Goal: Book appointment/travel/reservation

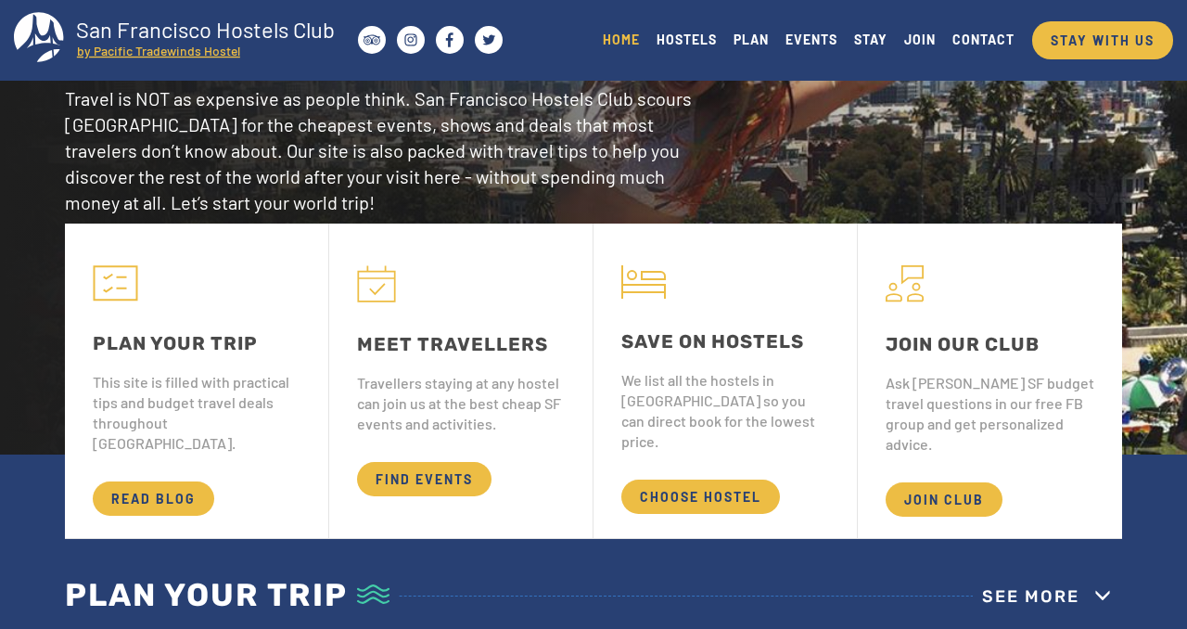
scroll to position [172, 0]
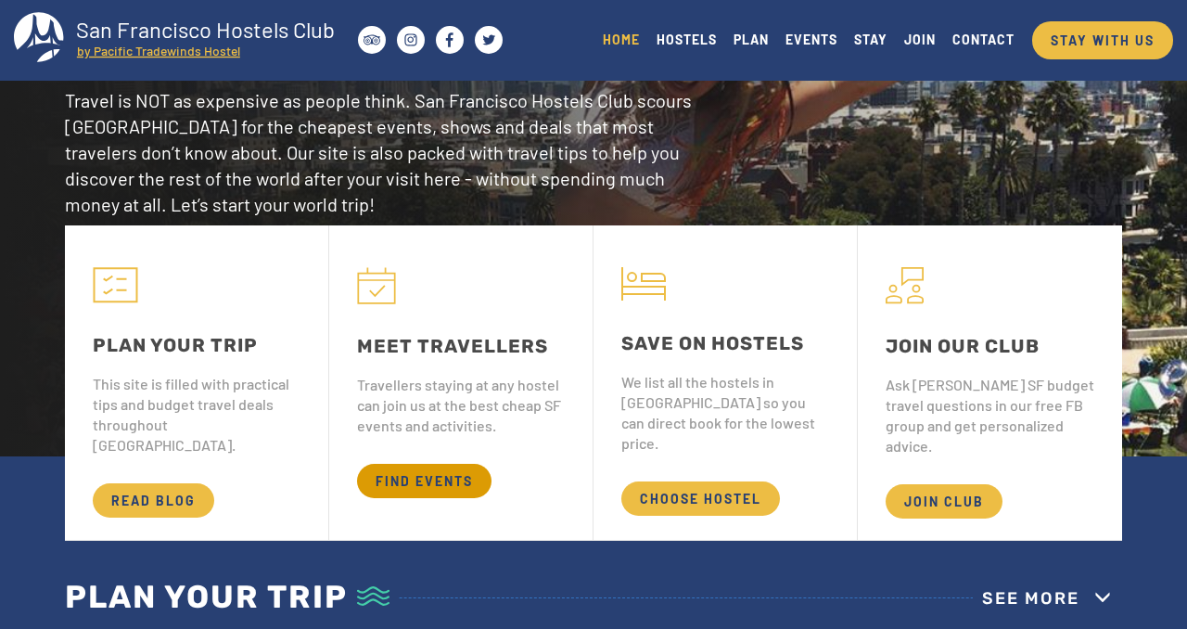
click at [416, 477] on span "FIND EVENTS" at bounding box center [424, 481] width 134 height 34
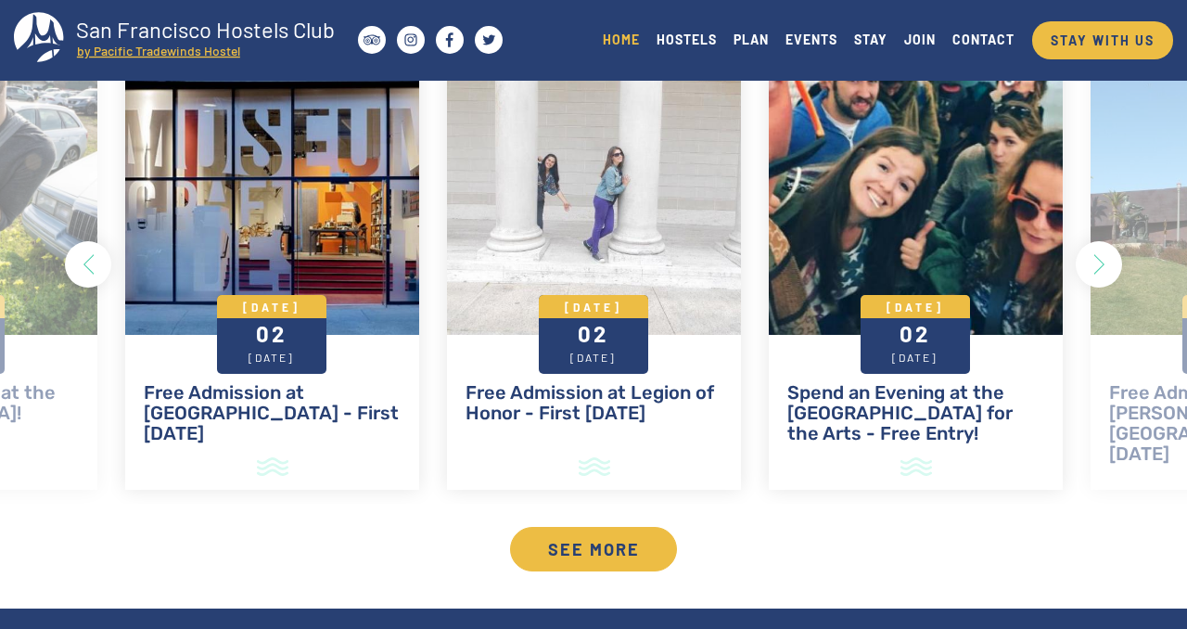
scroll to position [1628, 0]
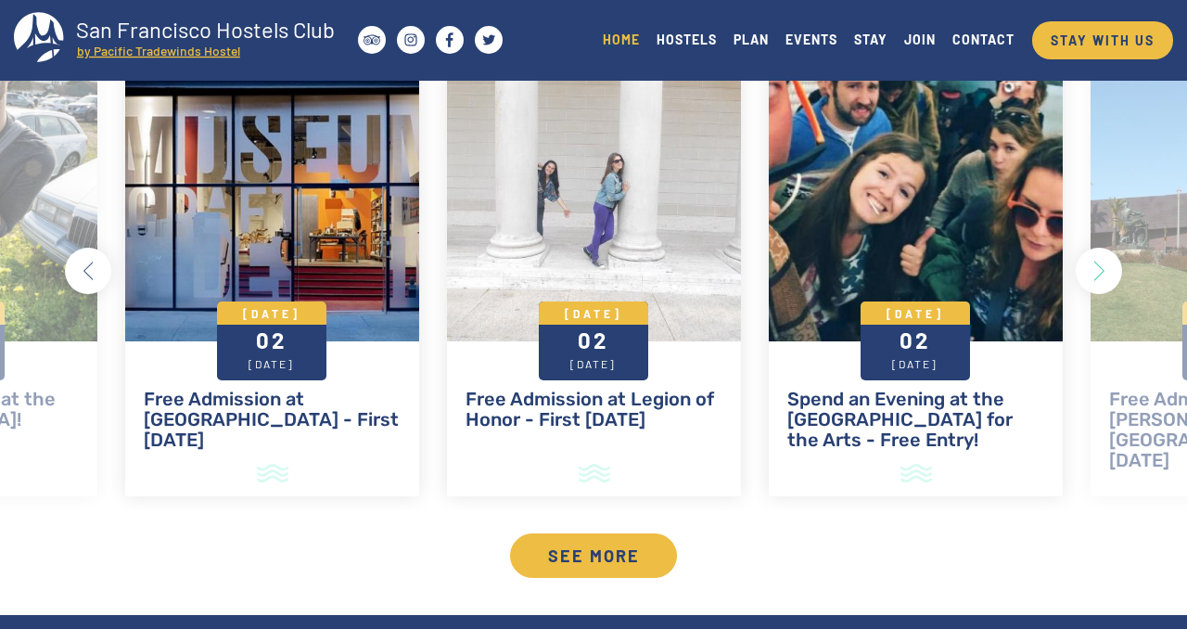
click at [90, 270] on button "Previous" at bounding box center [88, 271] width 46 height 46
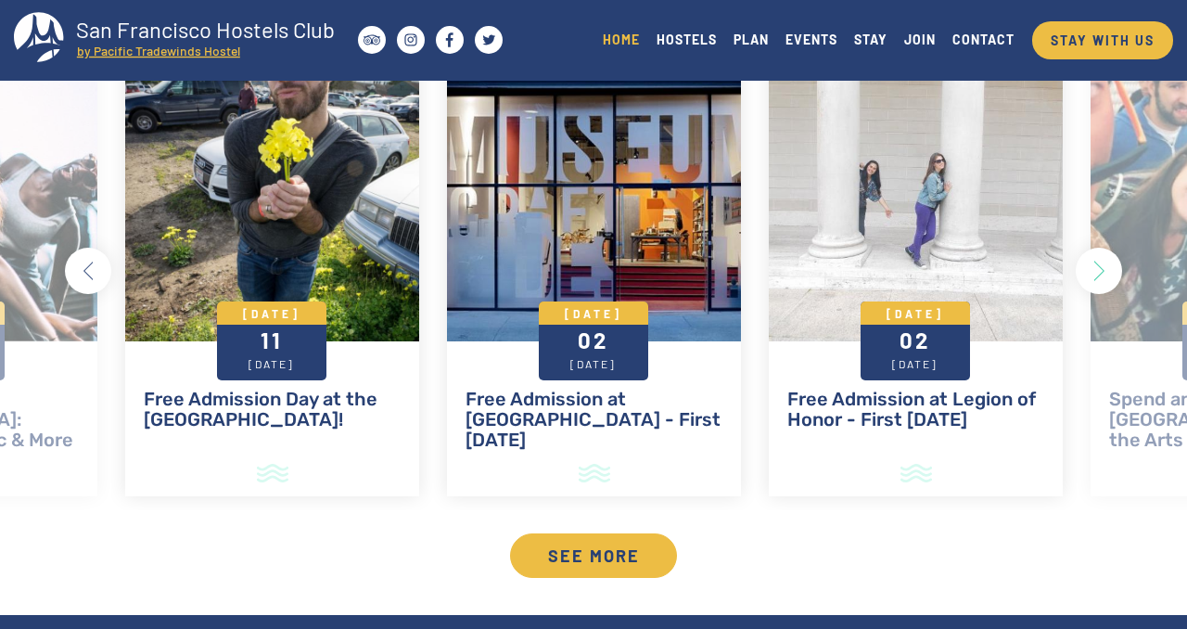
click at [90, 270] on button "Previous" at bounding box center [88, 271] width 46 height 46
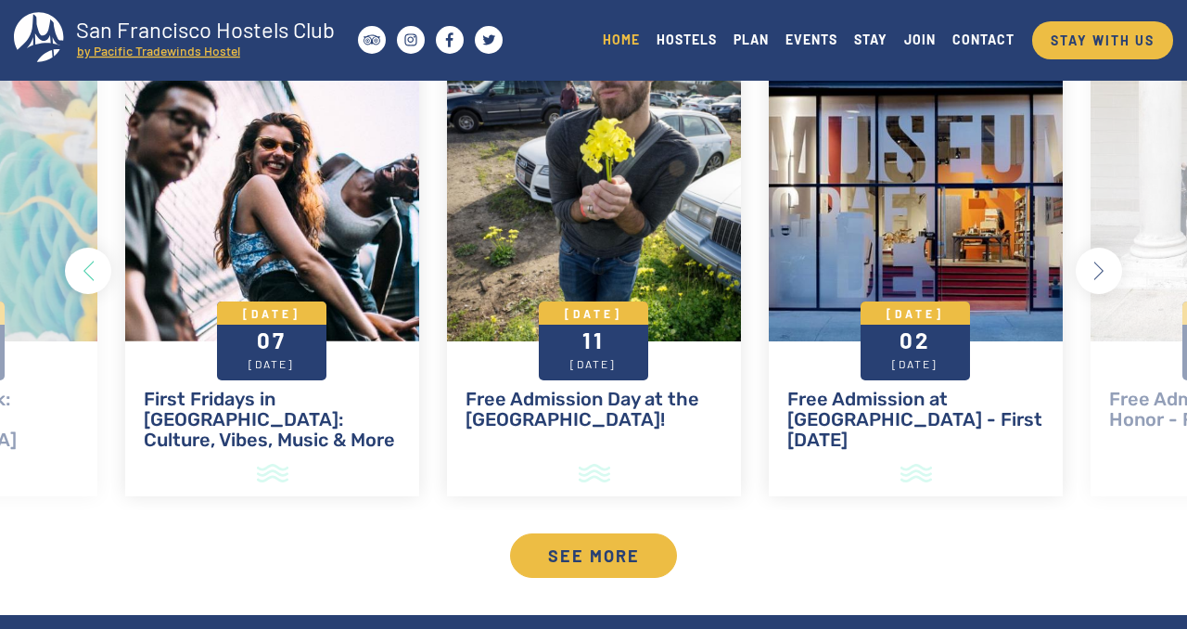
click at [1101, 261] on button "Next" at bounding box center [1098, 271] width 46 height 46
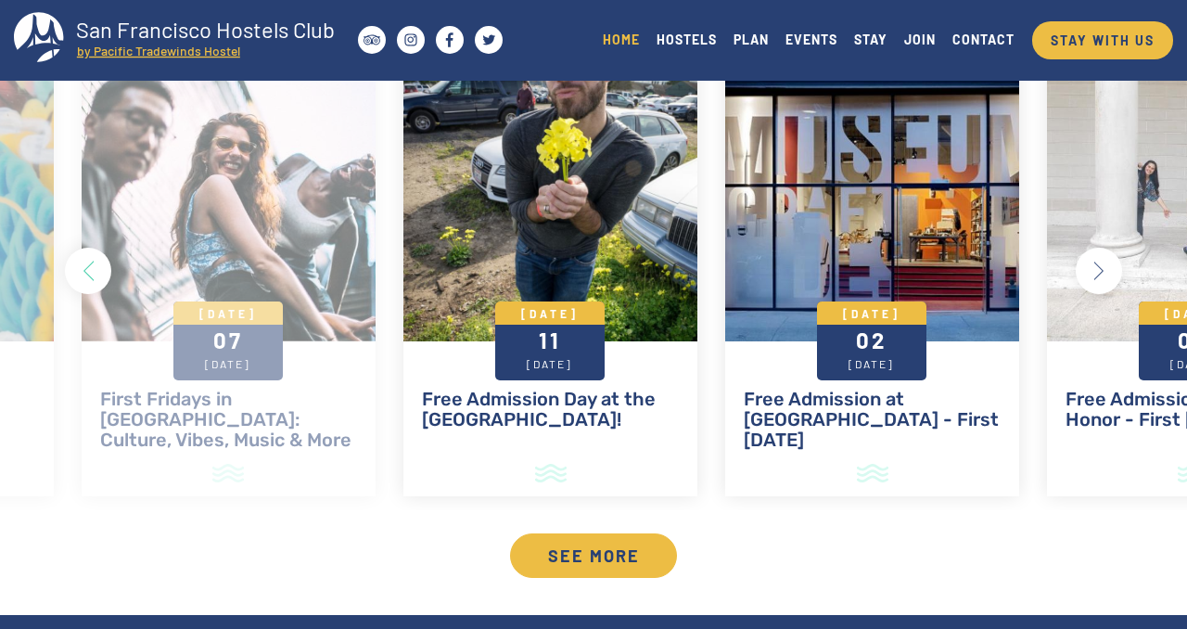
click at [1101, 261] on button "Next" at bounding box center [1098, 271] width 46 height 46
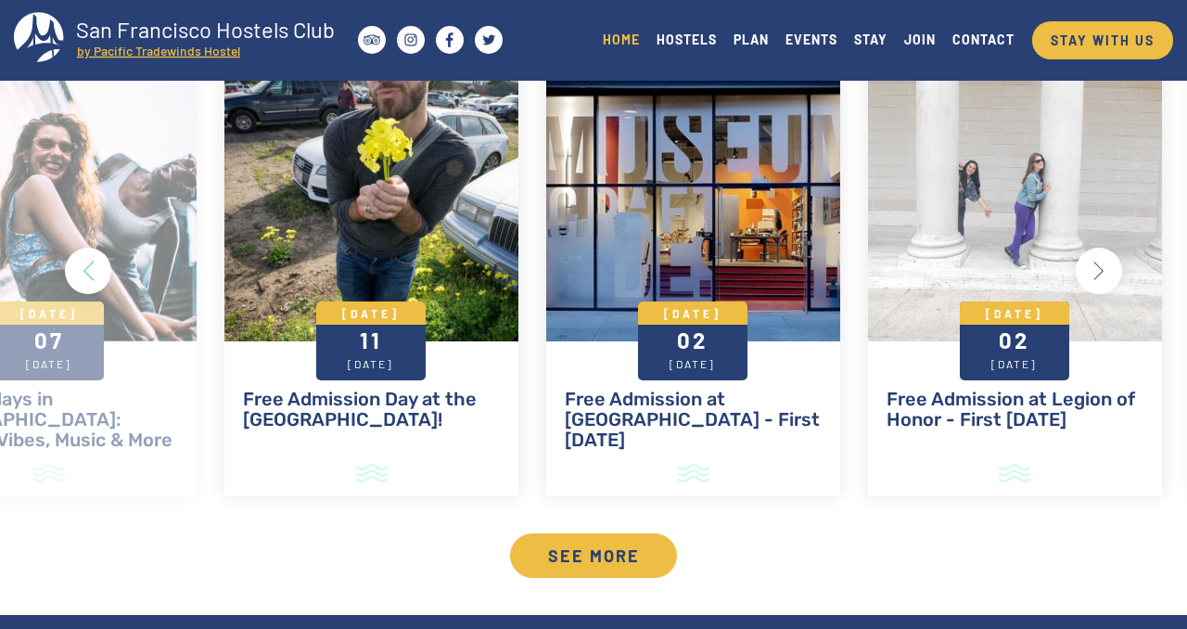
click at [1101, 261] on button "Next" at bounding box center [1098, 271] width 46 height 46
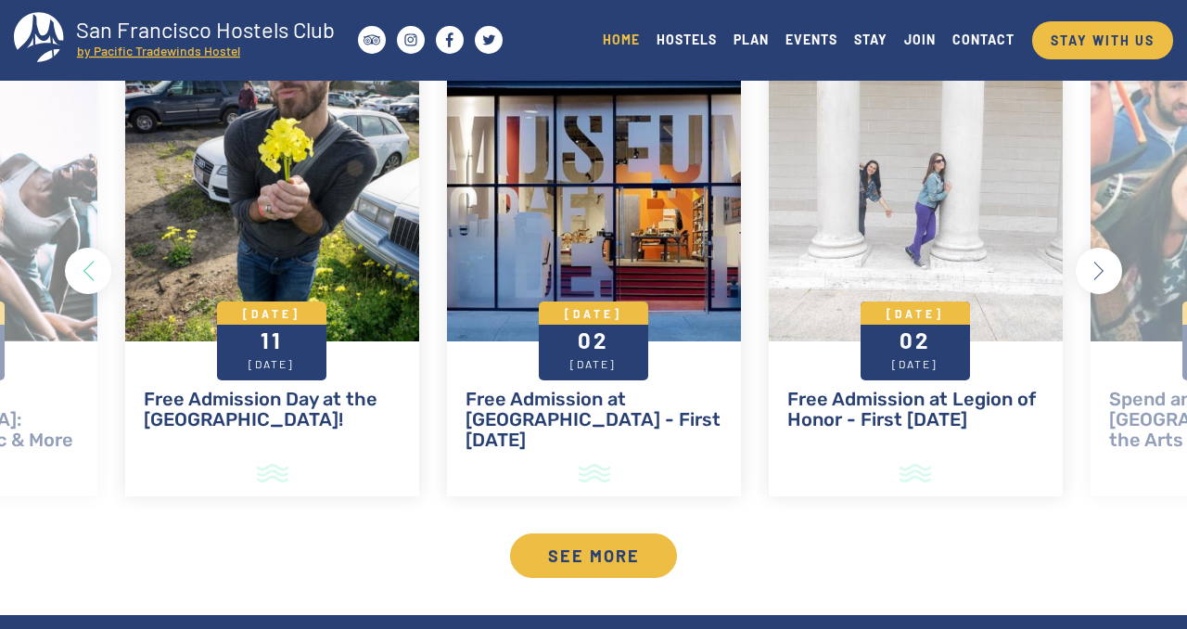
click at [1101, 261] on button "Next" at bounding box center [1098, 271] width 46 height 46
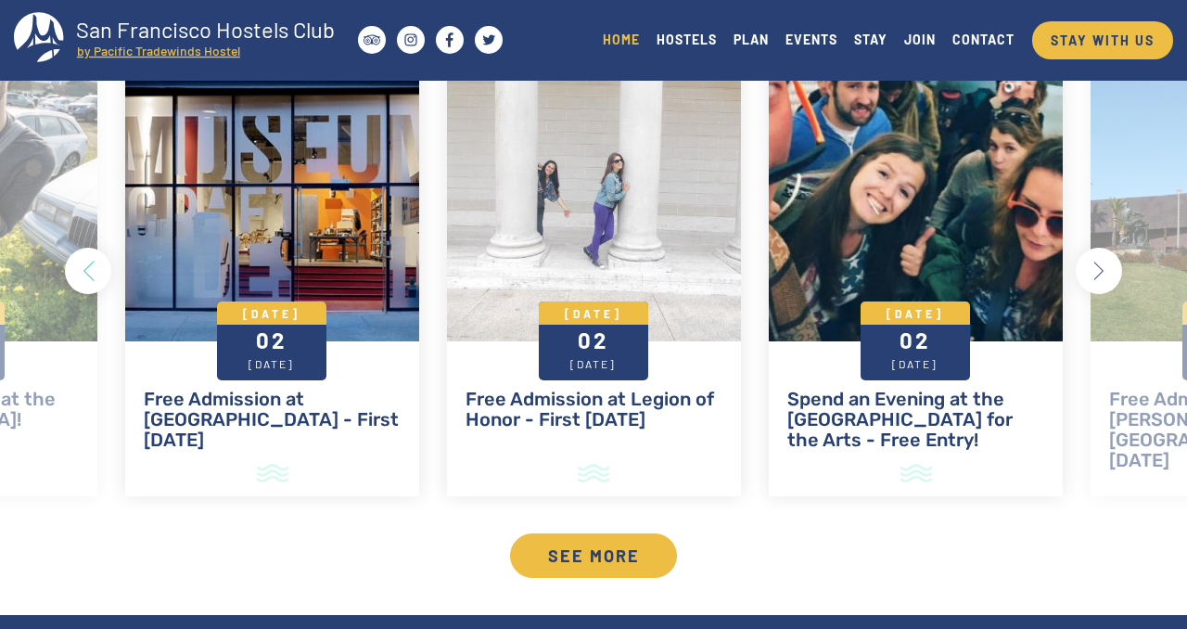
click at [1101, 261] on button "Next" at bounding box center [1098, 271] width 46 height 46
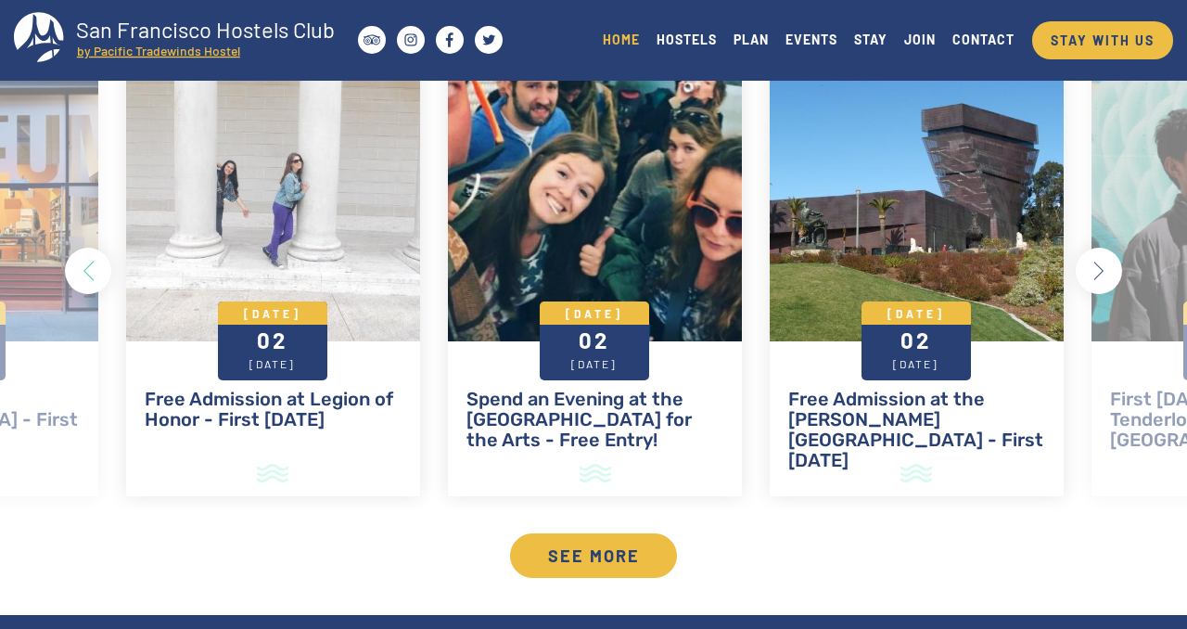
click at [1101, 261] on button "Next" at bounding box center [1098, 271] width 46 height 46
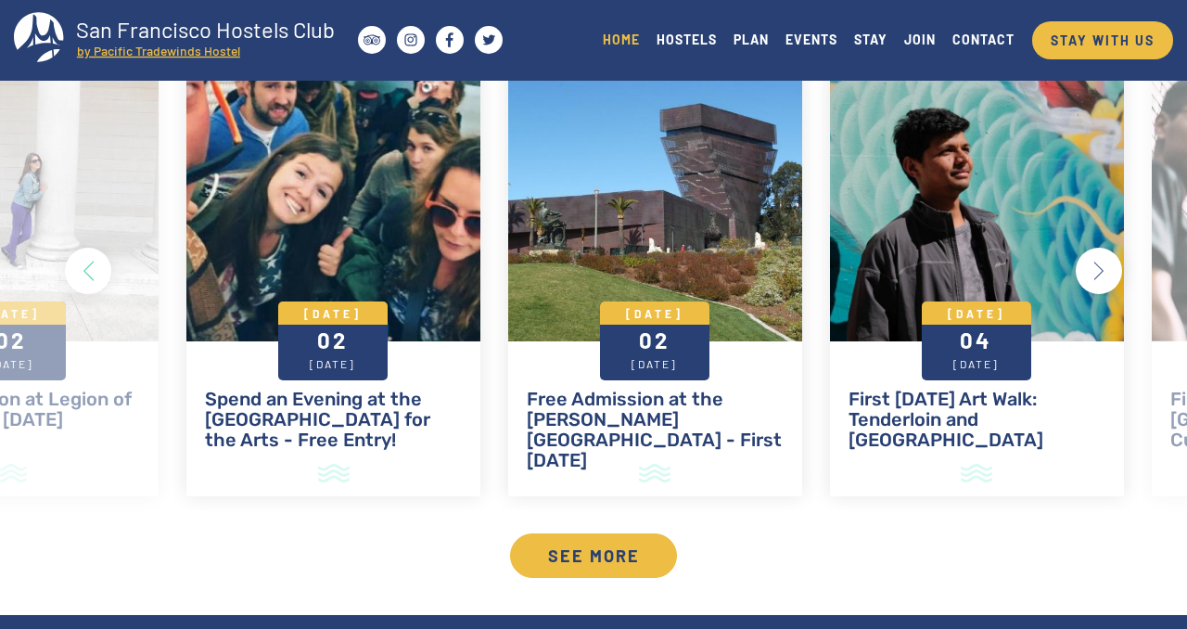
click at [1101, 261] on button "Next" at bounding box center [1098, 271] width 46 height 46
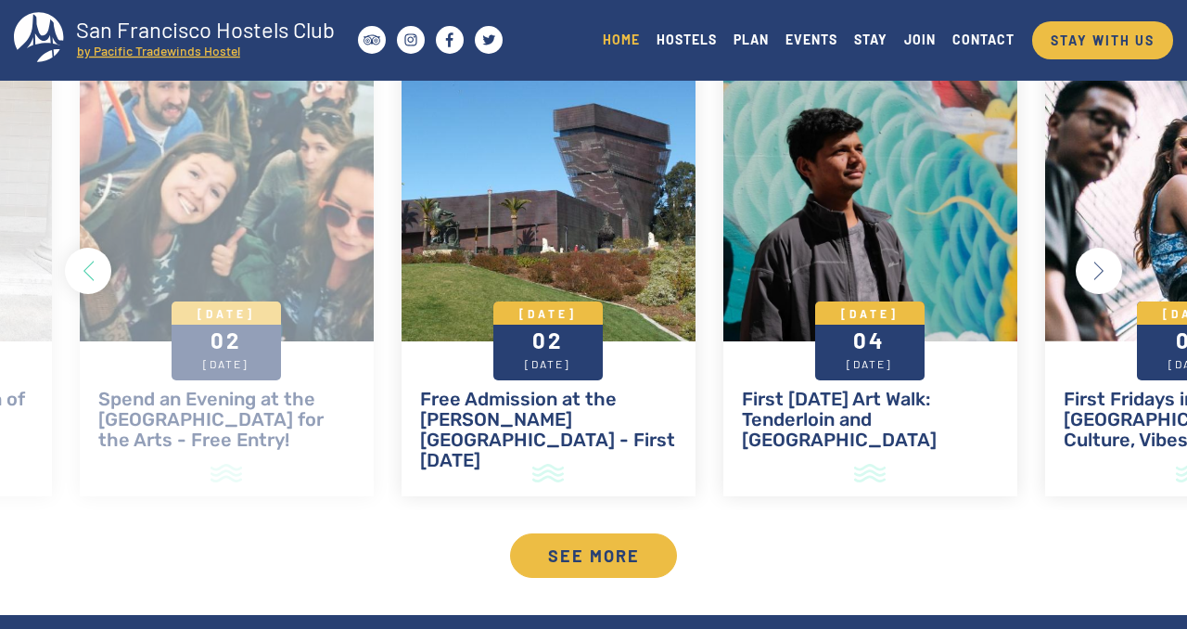
click at [1101, 261] on button "Next" at bounding box center [1098, 271] width 46 height 46
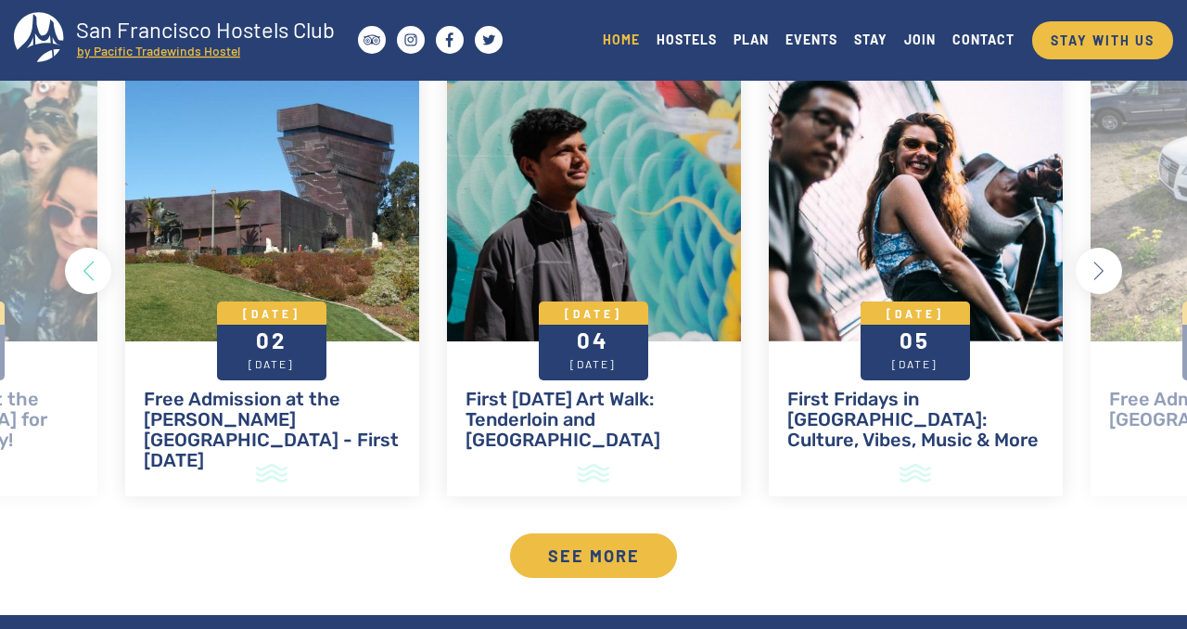
click at [1101, 261] on button "Next" at bounding box center [1098, 271] width 46 height 46
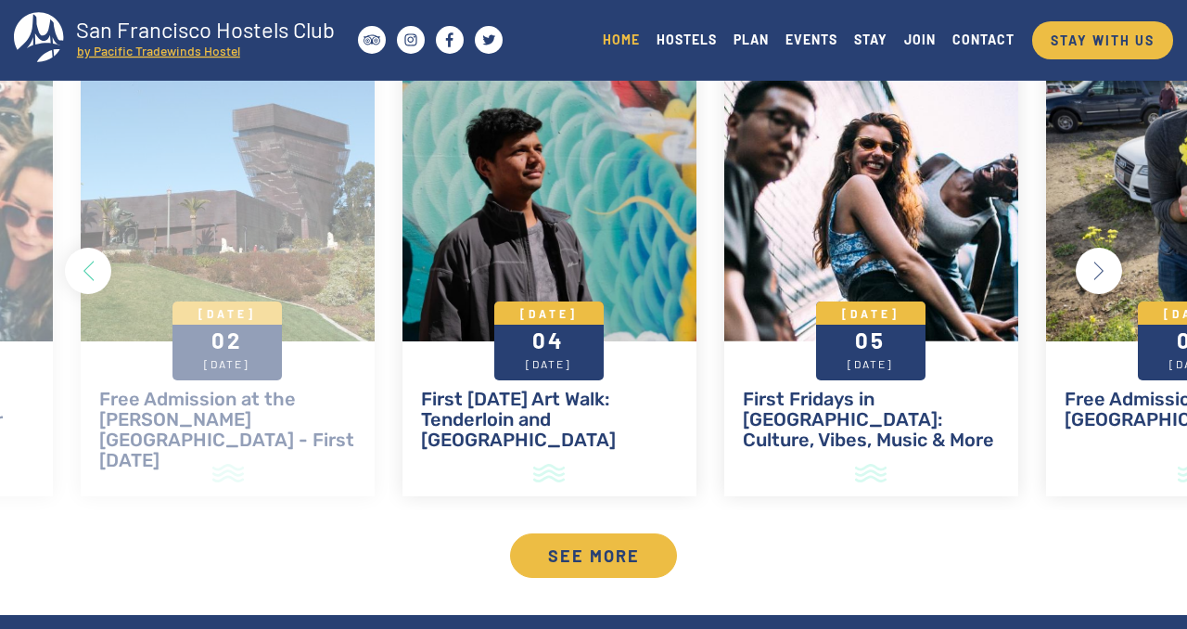
click at [1101, 261] on button "Next" at bounding box center [1098, 271] width 46 height 46
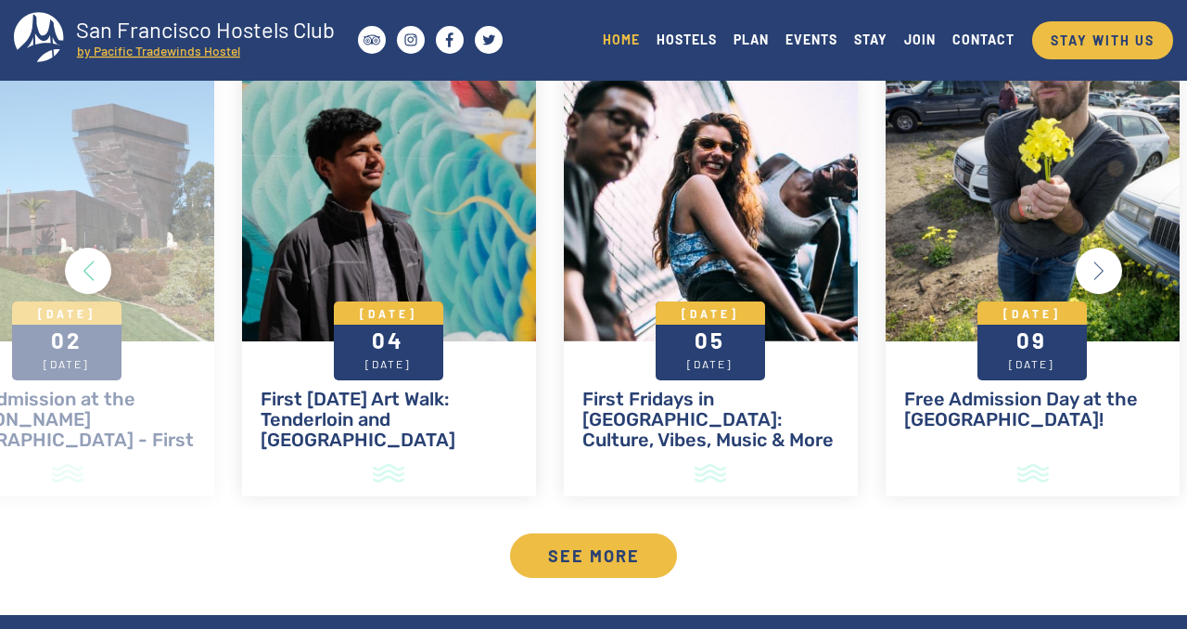
click at [1101, 261] on button "Next" at bounding box center [1098, 271] width 46 height 46
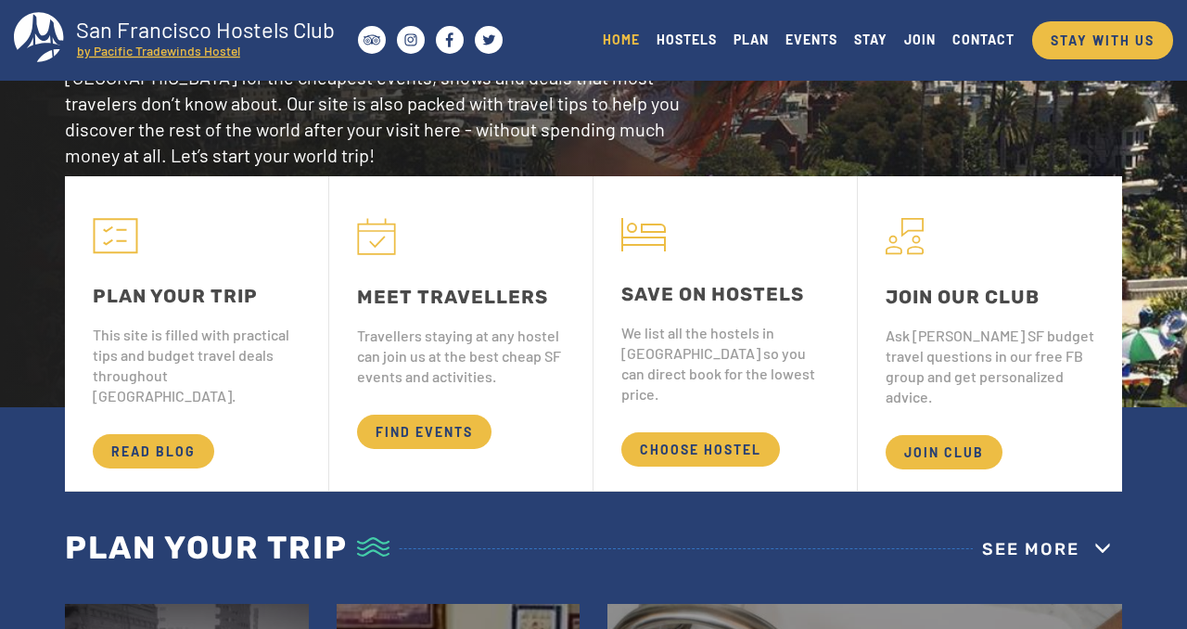
scroll to position [223, 0]
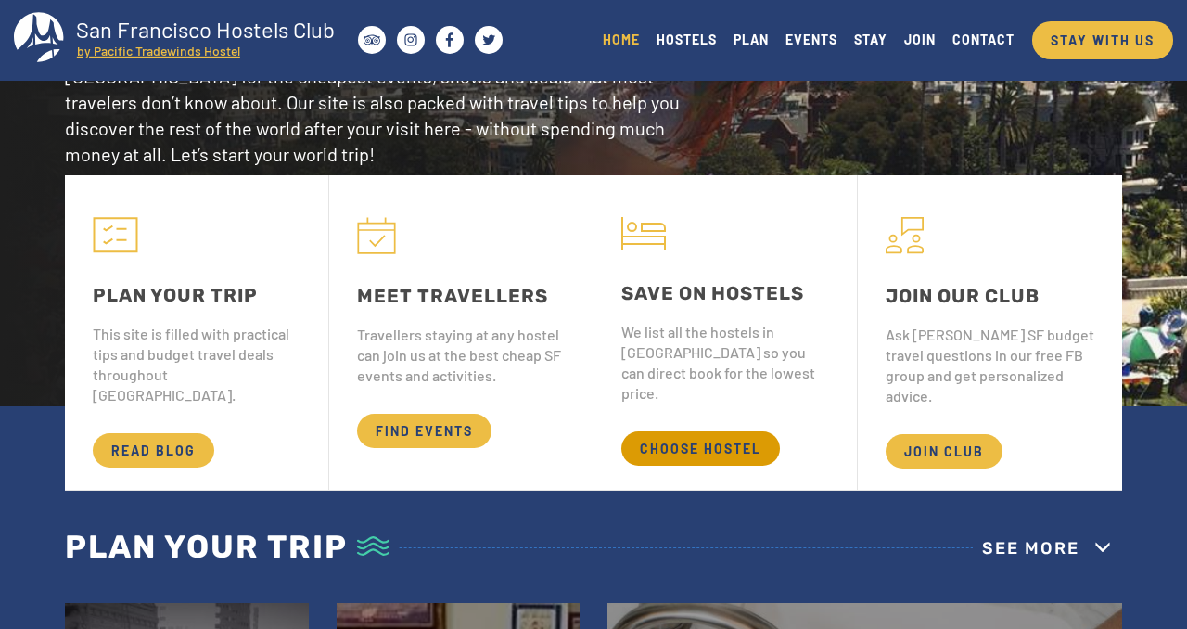
click at [688, 431] on span "CHOOSE HOSTEL" at bounding box center [700, 448] width 159 height 34
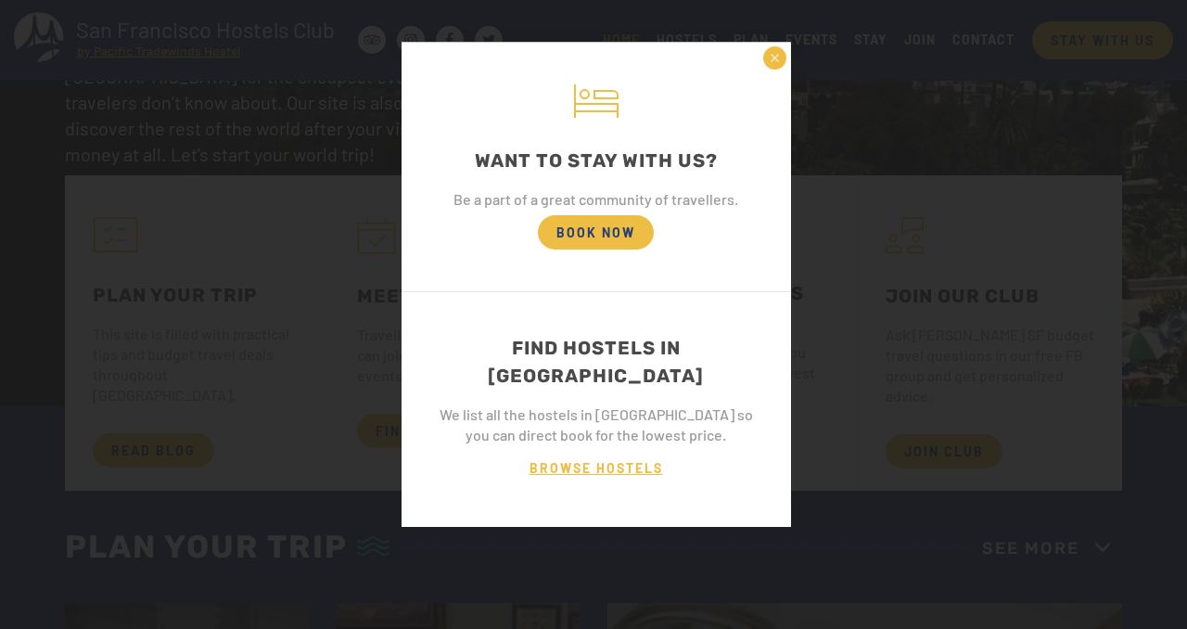
click at [606, 451] on span "BROWSE HOSTELS" at bounding box center [596, 468] width 171 height 34
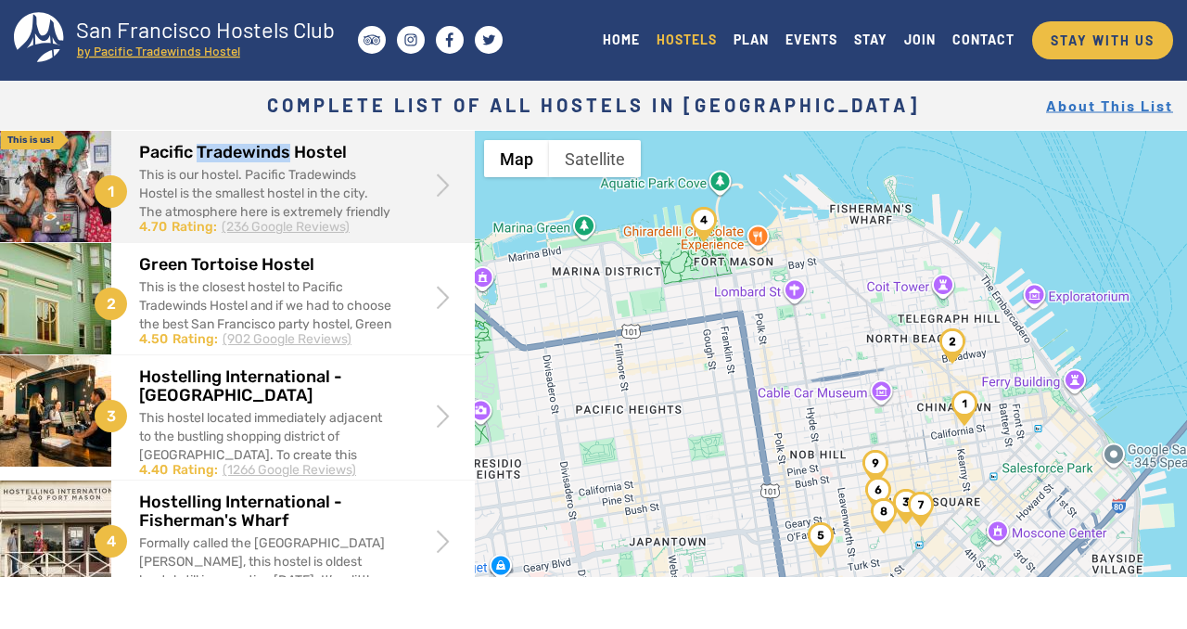
click at [185, 152] on h2 "Pacific Tradewinds Hostel" at bounding box center [265, 153] width 252 height 19
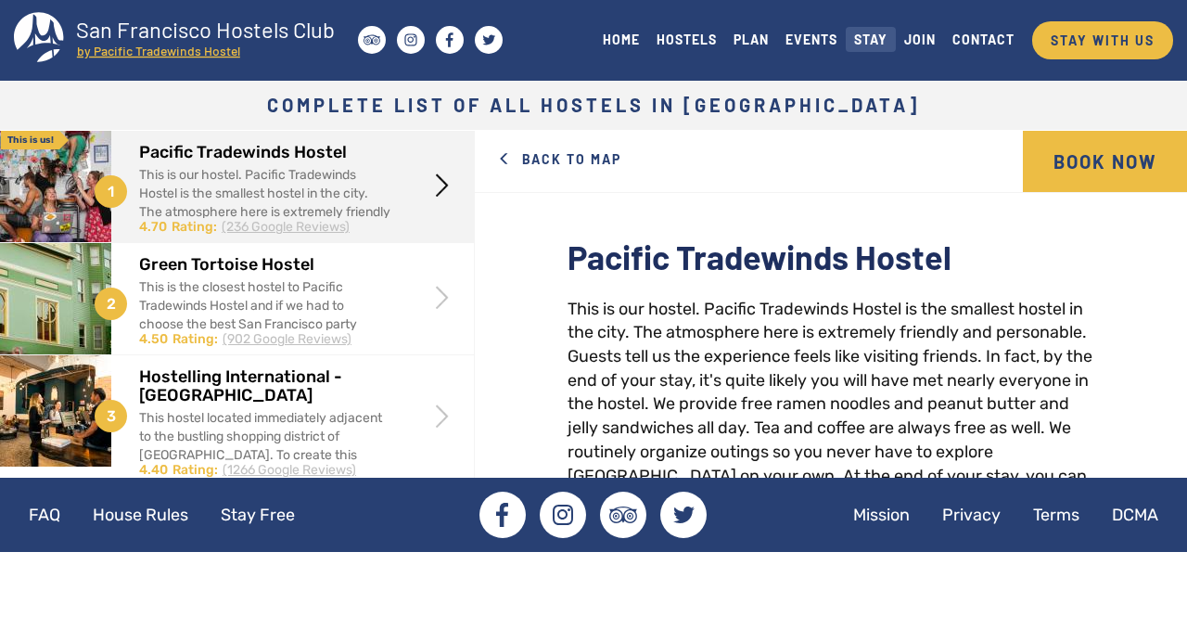
click at [875, 34] on link "STAY" at bounding box center [871, 39] width 50 height 25
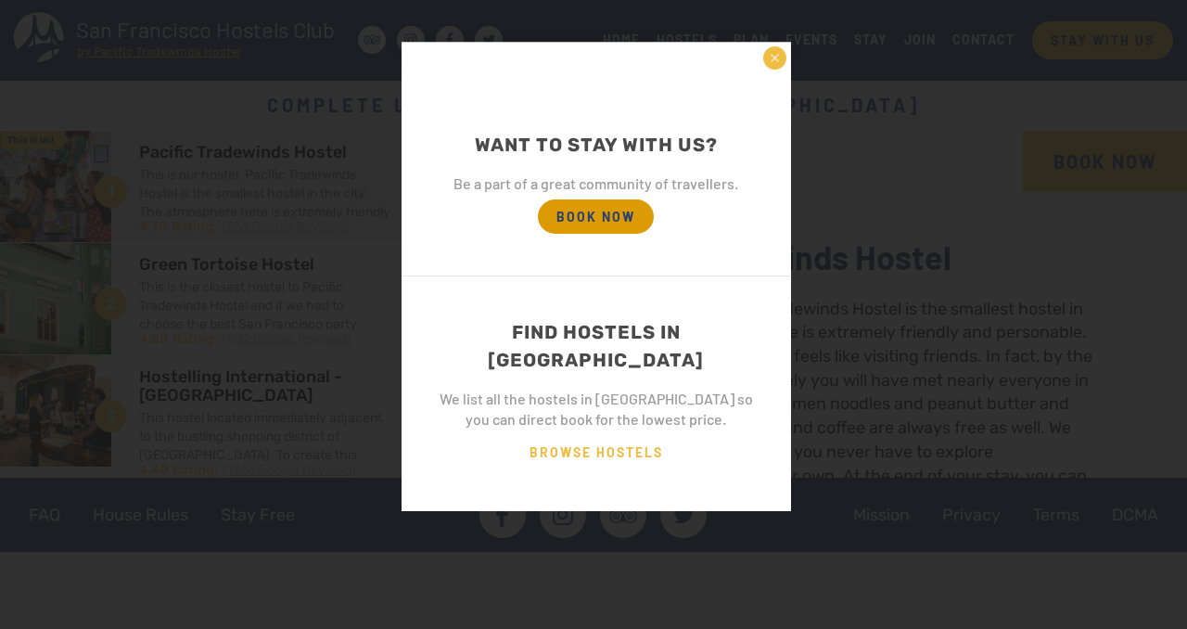
click at [605, 212] on span "BOOK NOW" at bounding box center [596, 216] width 116 height 34
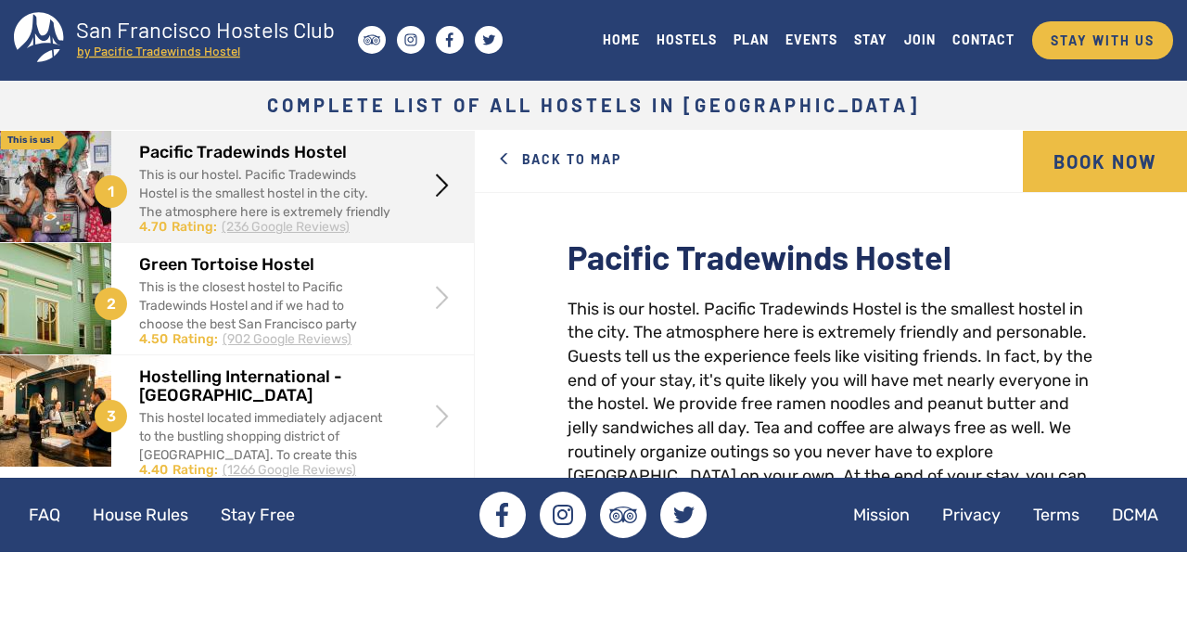
click at [443, 187] on span at bounding box center [442, 184] width 35 height 35
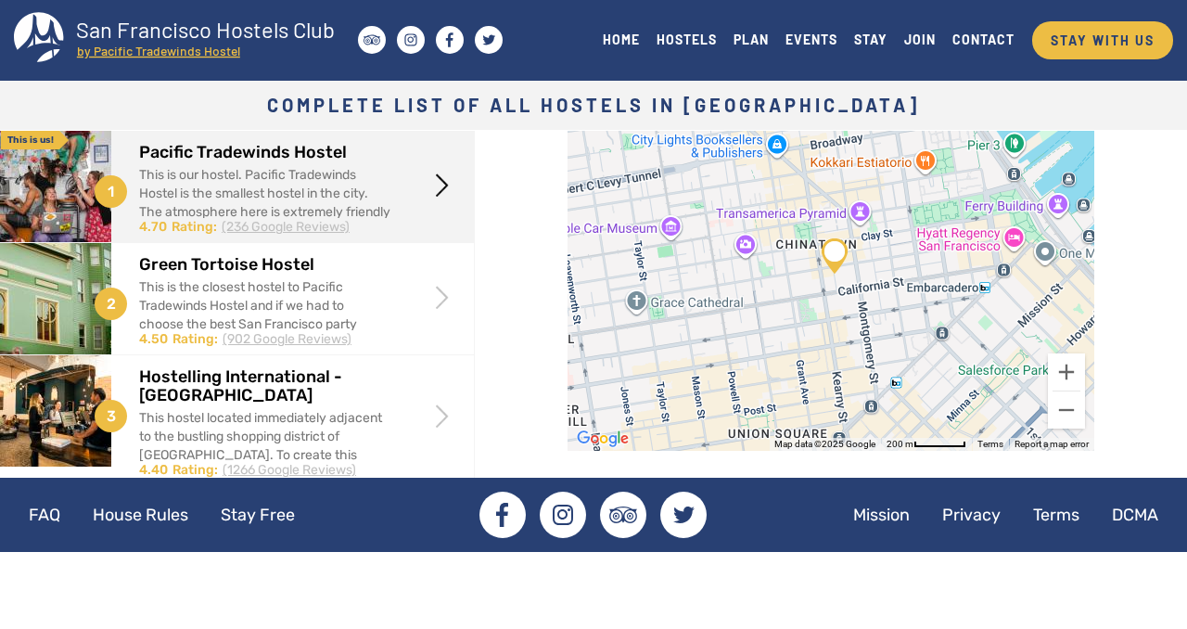
click at [235, 148] on h2 "Pacific Tradewinds Hostel" at bounding box center [264, 153] width 251 height 19
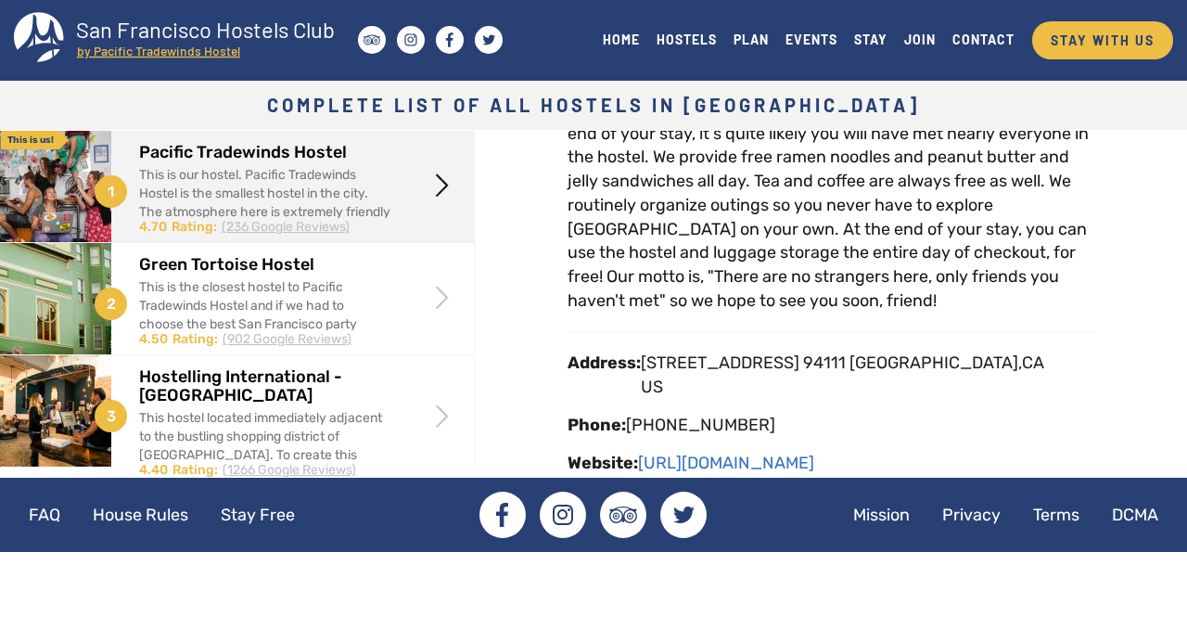
scroll to position [320, 0]
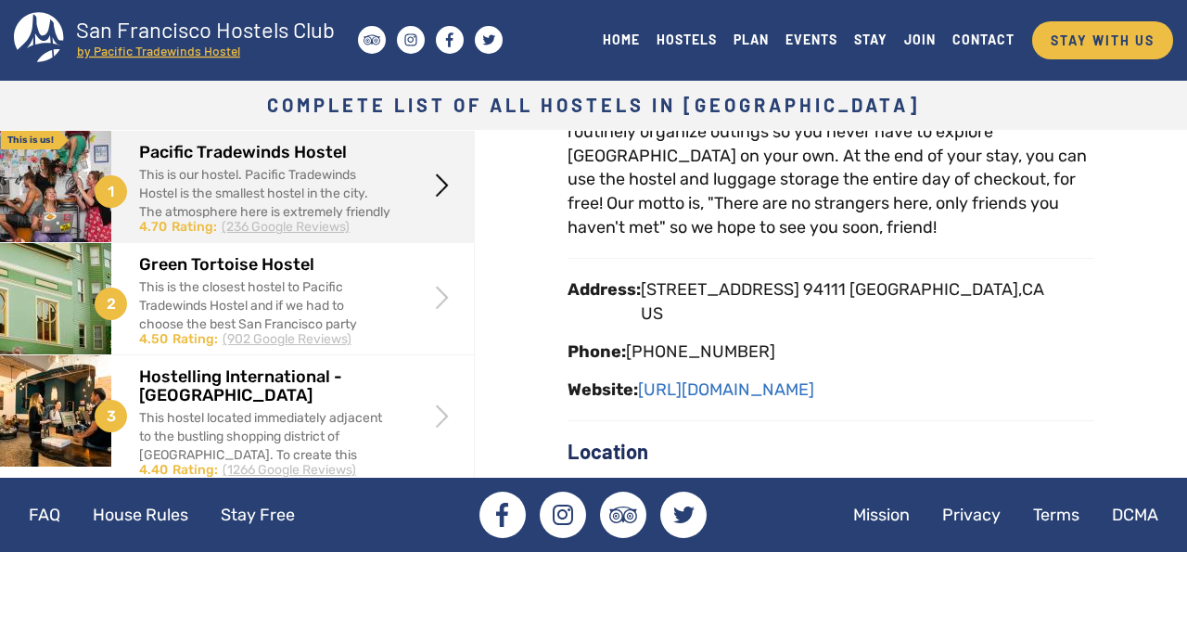
click at [1045, 363] on div "Pacific Tradewinds Hostel This is our hostel. Pacific Tradewinds Hostel is the …" at bounding box center [830, 169] width 527 height 502
click at [677, 613] on body "Skip to main content Toggle navigation San Francisco Hostels Club by Pacific Tr…" at bounding box center [593, 314] width 1187 height 629
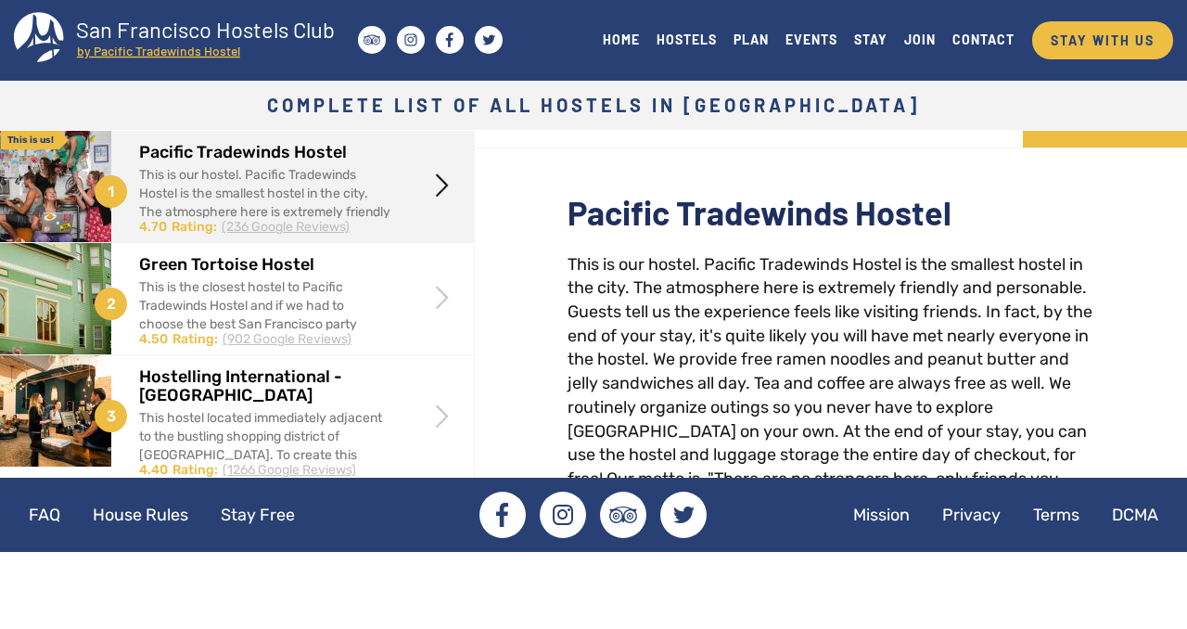
scroll to position [0, 0]
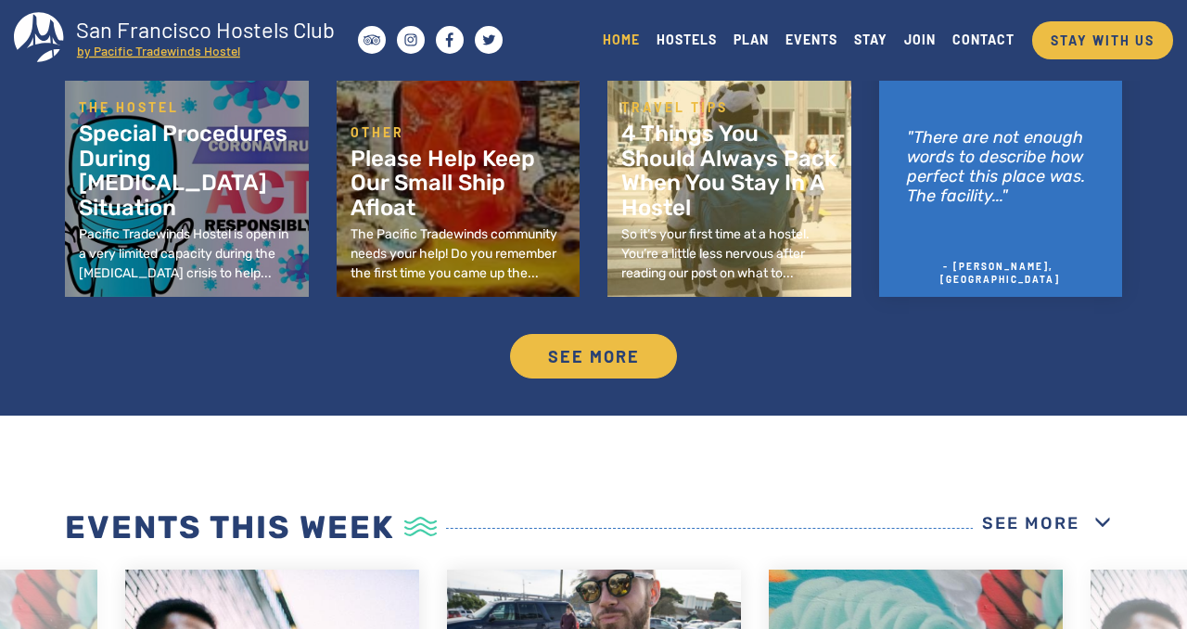
scroll to position [1125, 0]
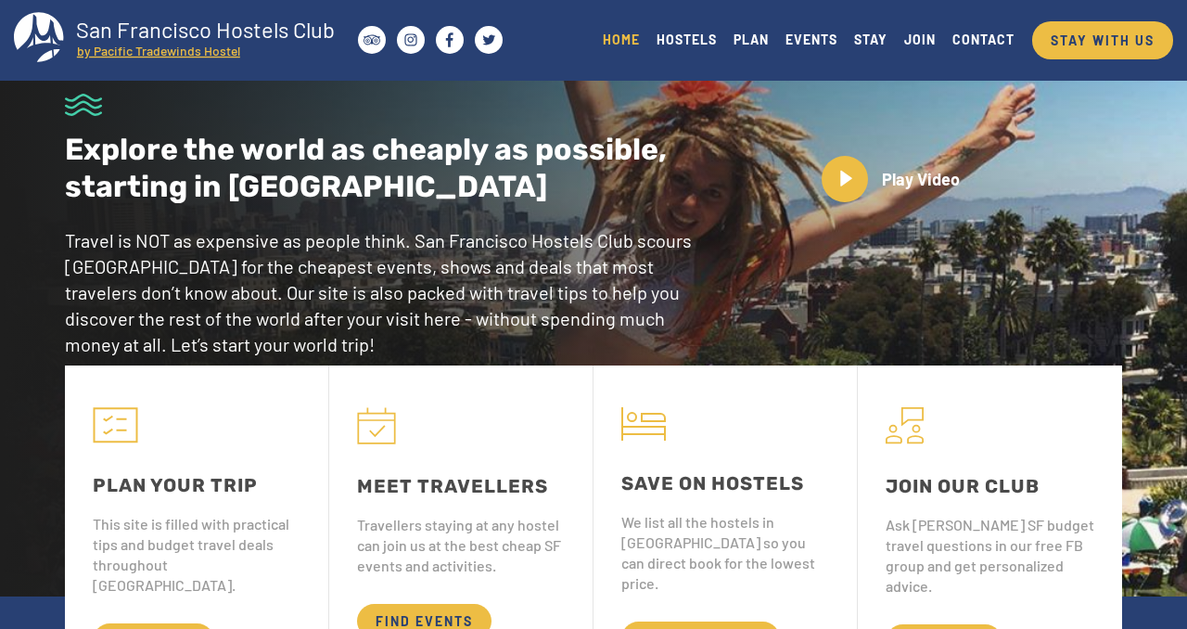
scroll to position [32, 0]
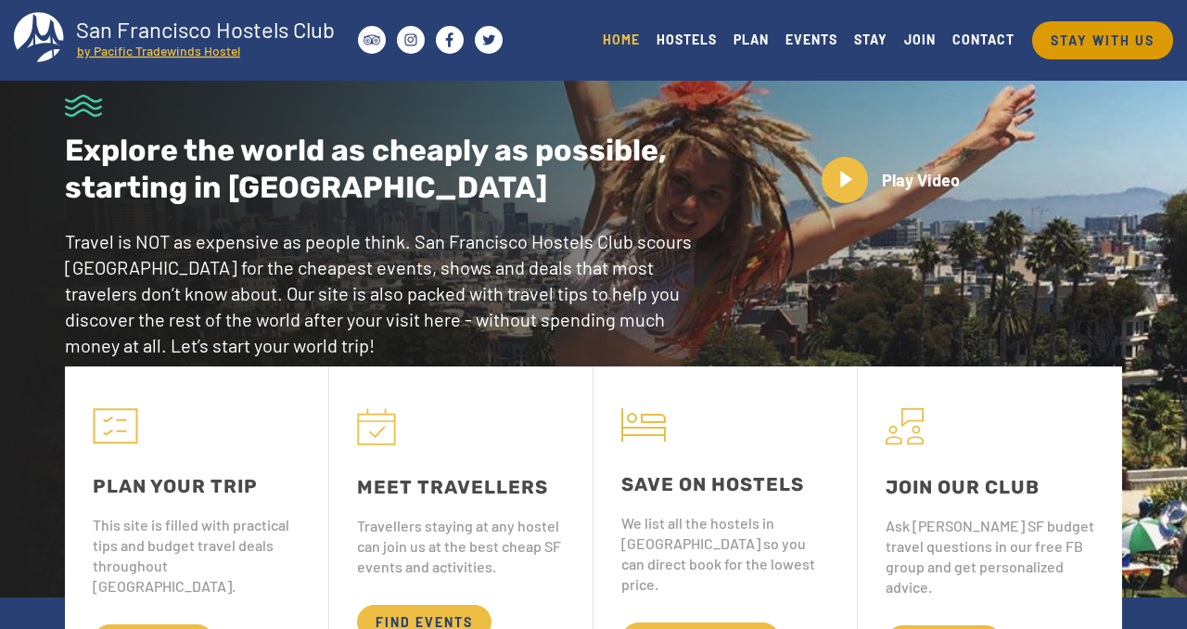
click at [1074, 35] on link "STAY WITH US" at bounding box center [1102, 40] width 141 height 38
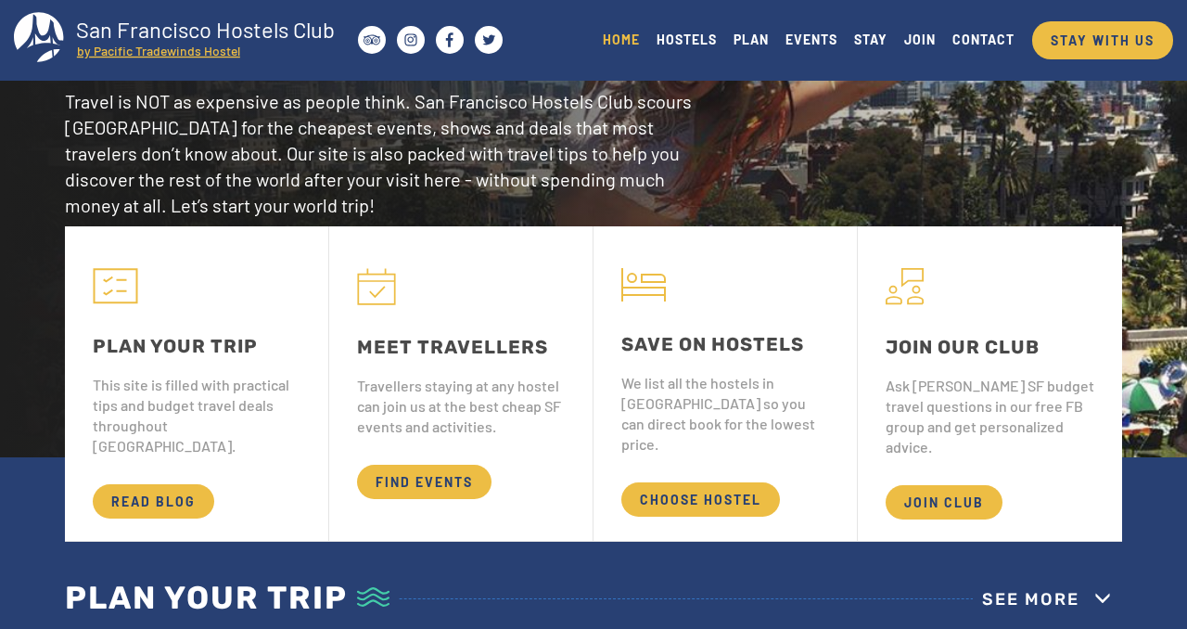
scroll to position [109, 0]
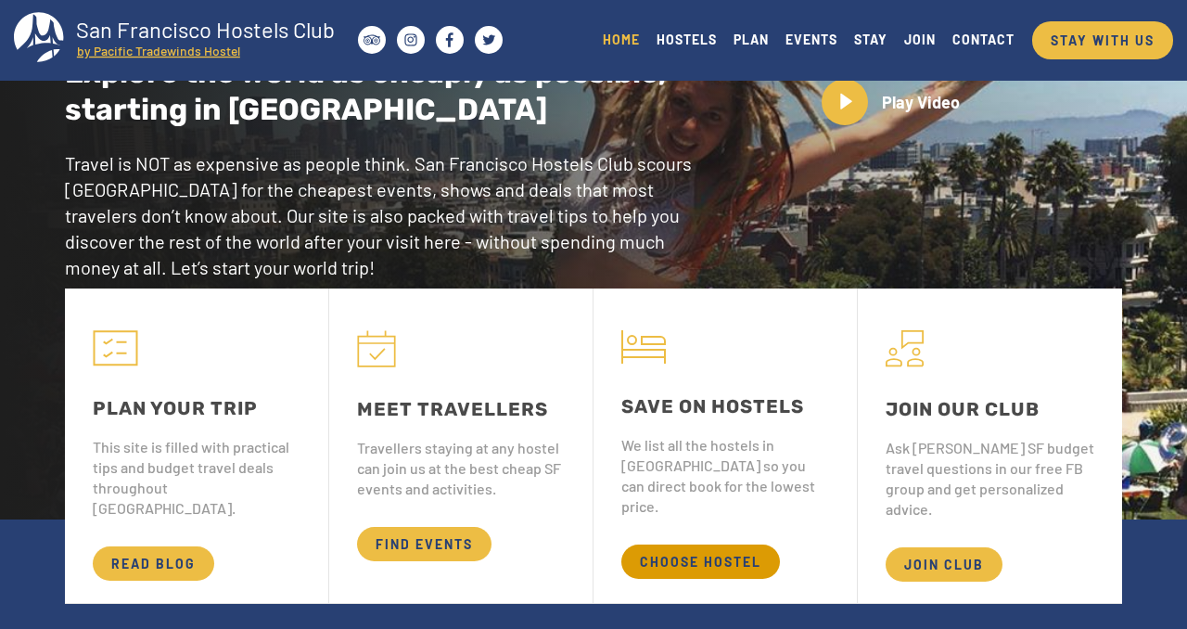
click at [689, 544] on span "CHOOSE HOSTEL" at bounding box center [700, 561] width 159 height 34
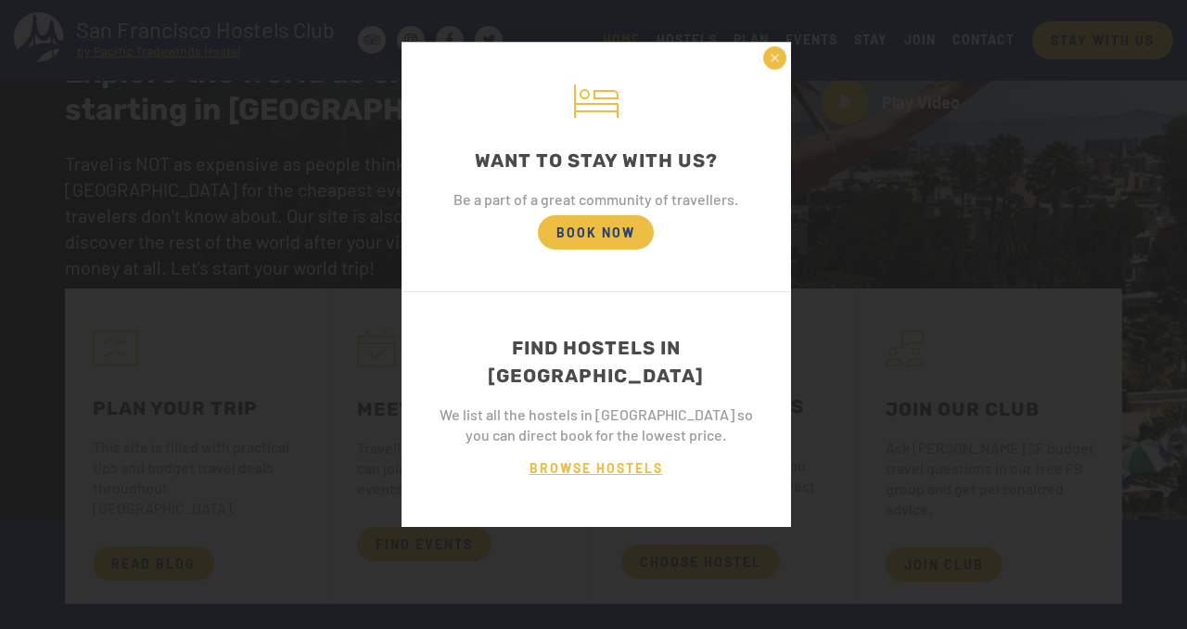
click at [583, 451] on span "BROWSE HOSTELS" at bounding box center [596, 468] width 171 height 34
